Goal: Task Accomplishment & Management: Use online tool/utility

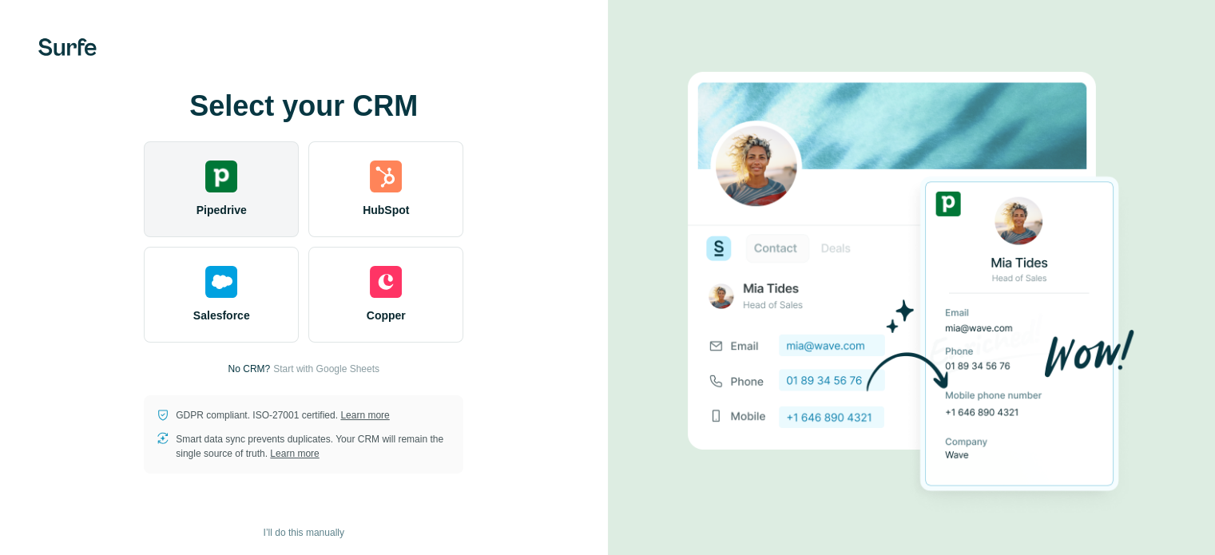
click at [233, 187] on img at bounding box center [221, 177] width 32 height 32
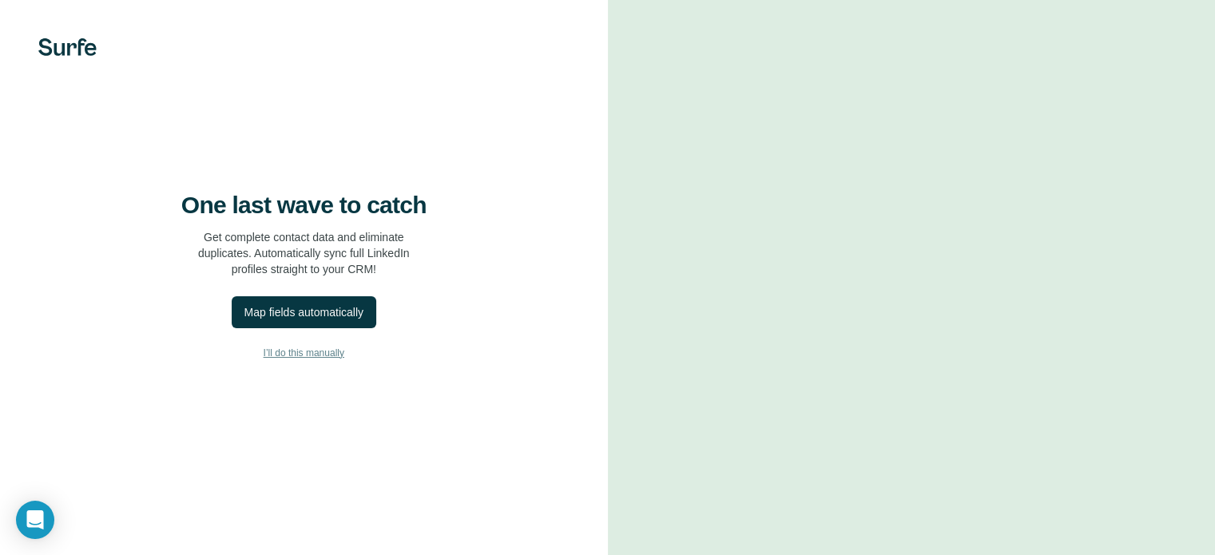
click at [316, 360] on span "I’ll do this manually" at bounding box center [304, 353] width 81 height 14
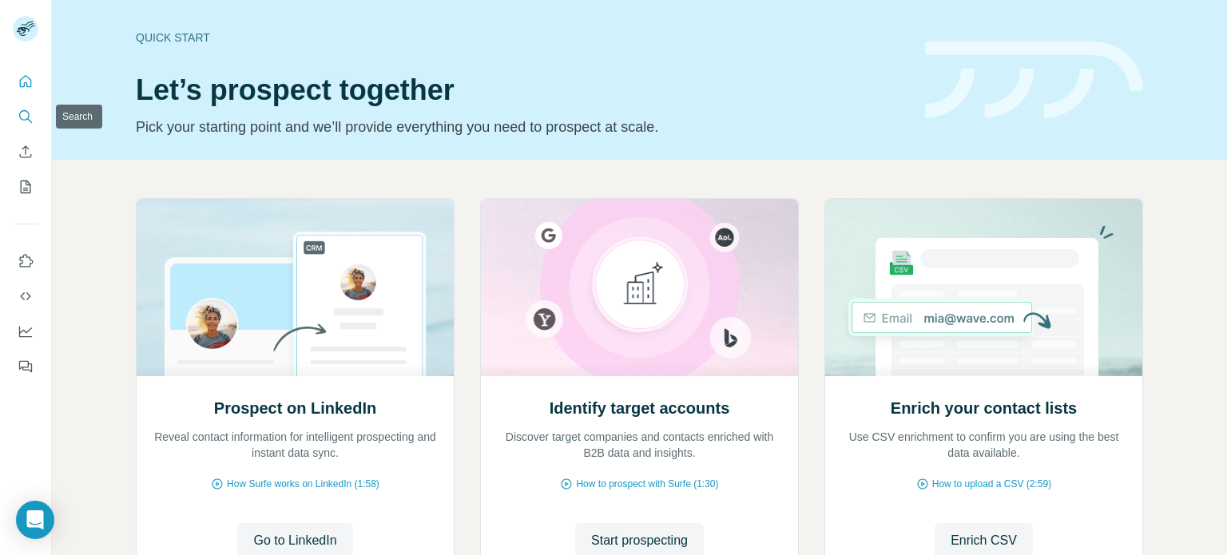
click at [26, 113] on icon "Search" at bounding box center [26, 117] width 16 height 16
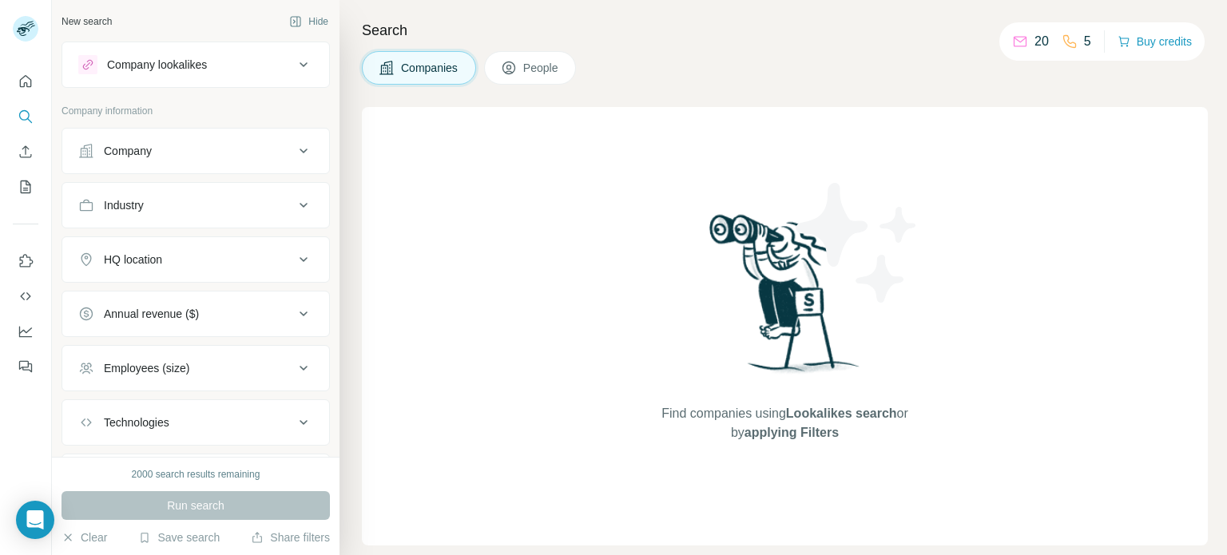
click at [145, 159] on button "Company" at bounding box center [195, 151] width 267 height 38
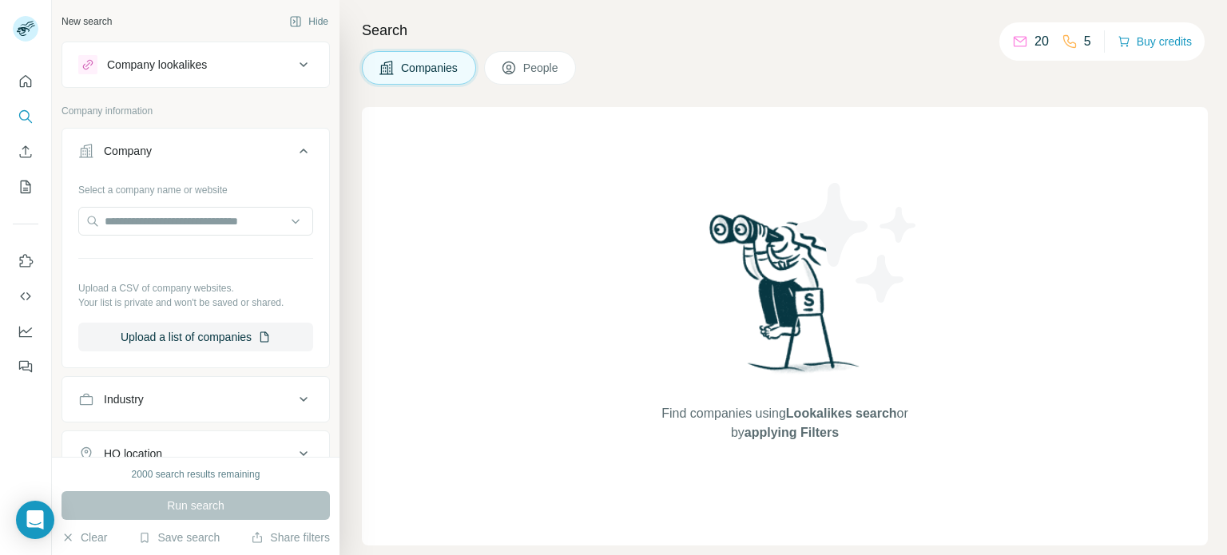
click at [221, 75] on button "Company lookalikes" at bounding box center [195, 65] width 267 height 38
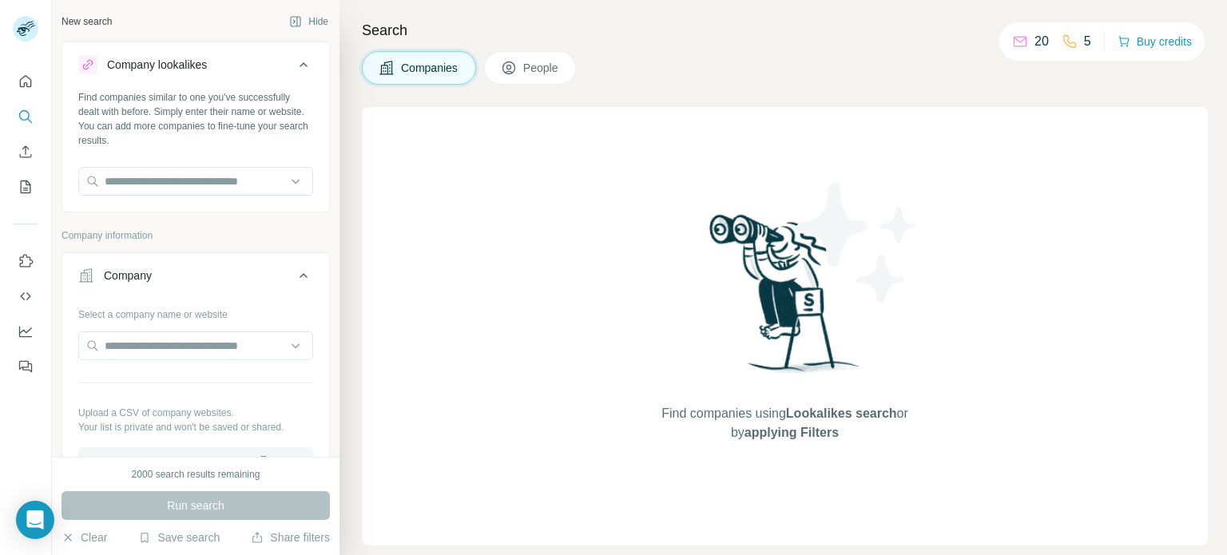
click at [221, 75] on button "Company lookalikes" at bounding box center [195, 68] width 267 height 45
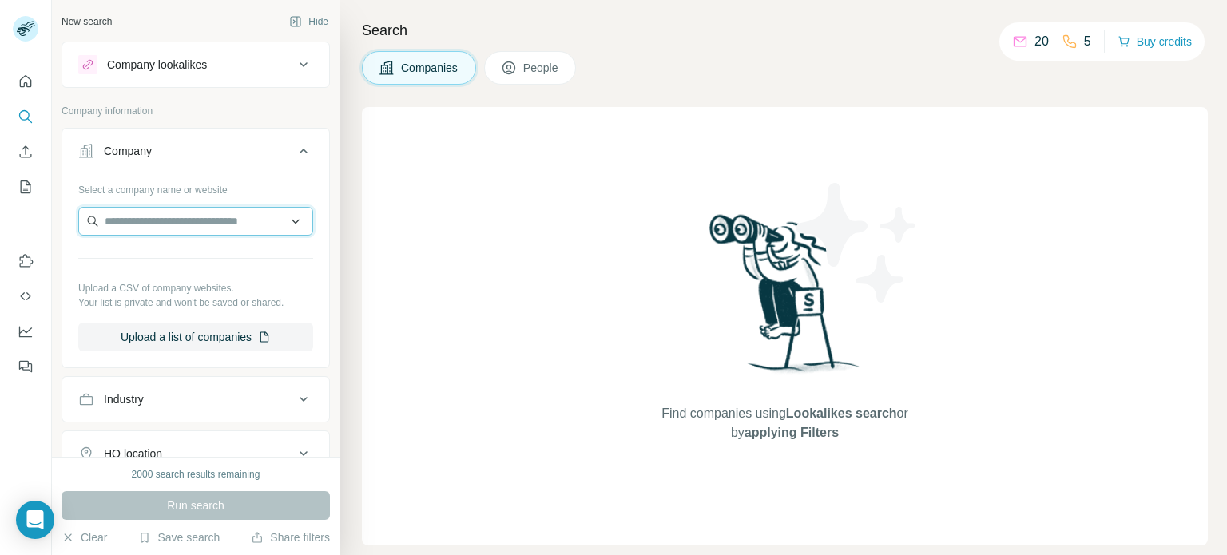
click at [210, 219] on input "text" at bounding box center [195, 221] width 235 height 29
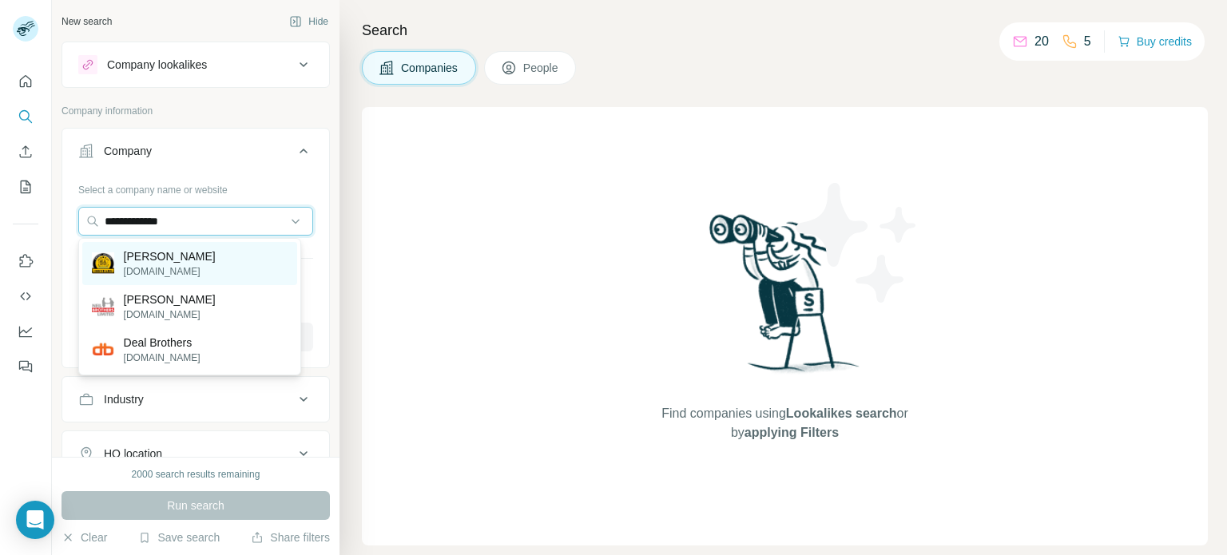
type input "**********"
click at [198, 259] on p "Neal Brothers" at bounding box center [170, 257] width 92 height 16
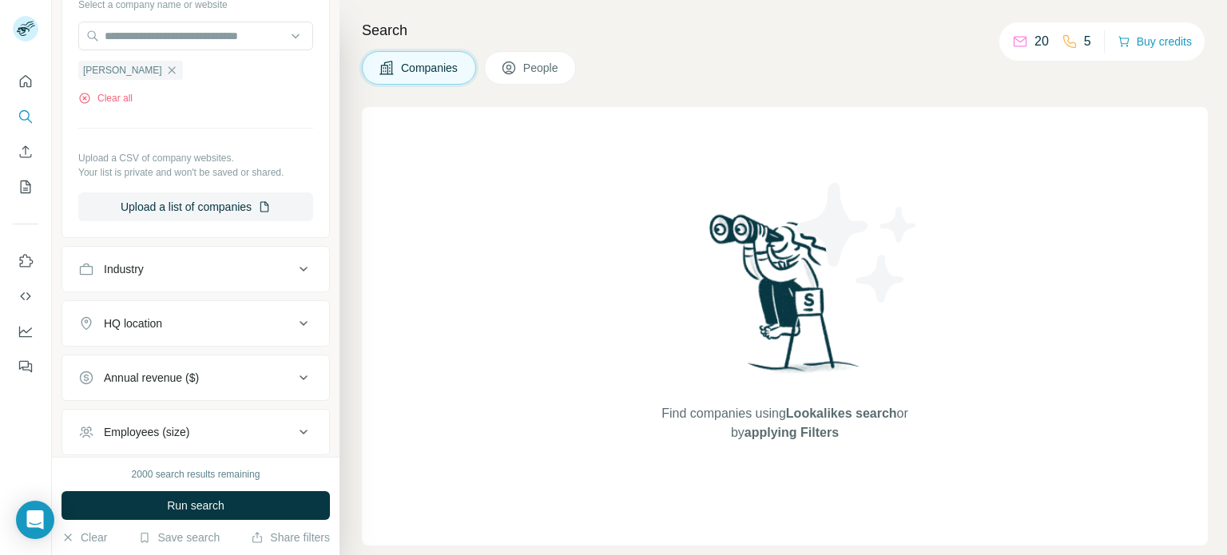
scroll to position [188, 0]
click at [198, 259] on div "Industry" at bounding box center [186, 267] width 216 height 16
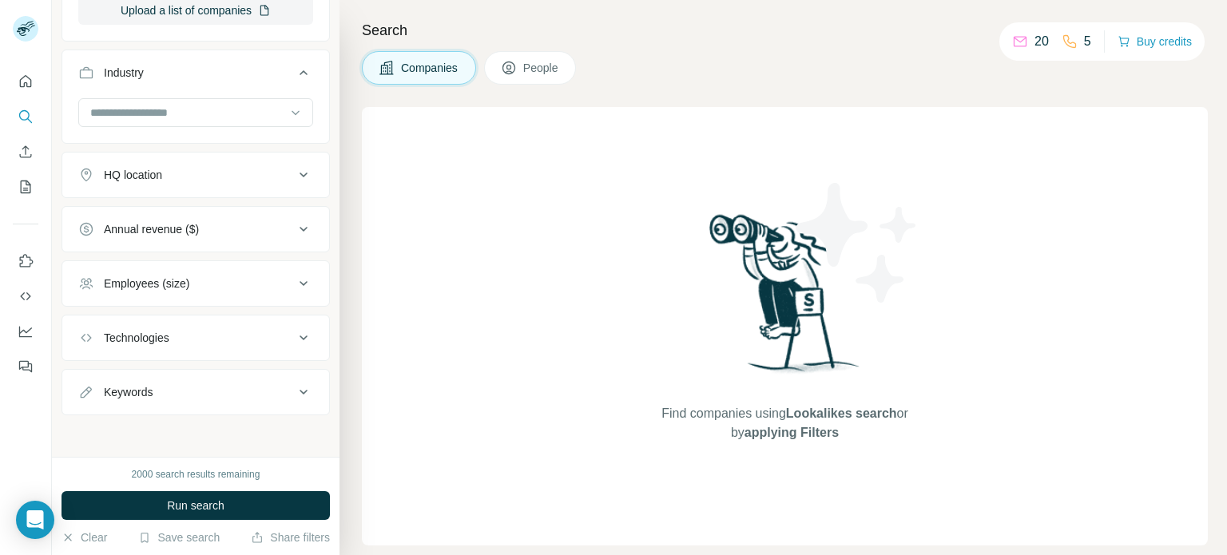
scroll to position [0, 0]
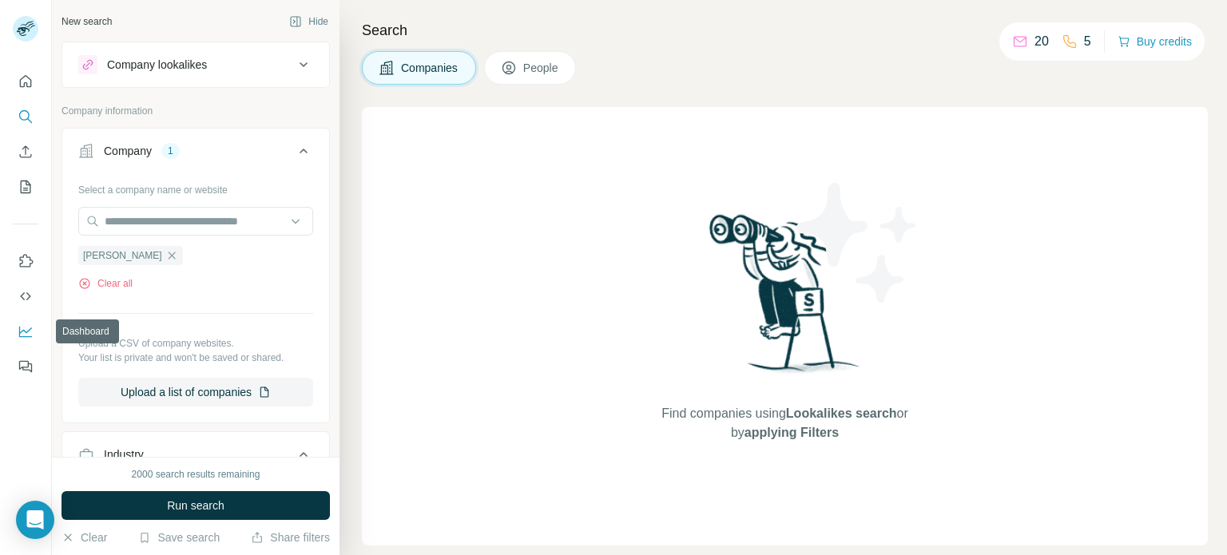
click at [21, 335] on icon "Dashboard" at bounding box center [26, 332] width 16 height 16
